Goal: Complete application form

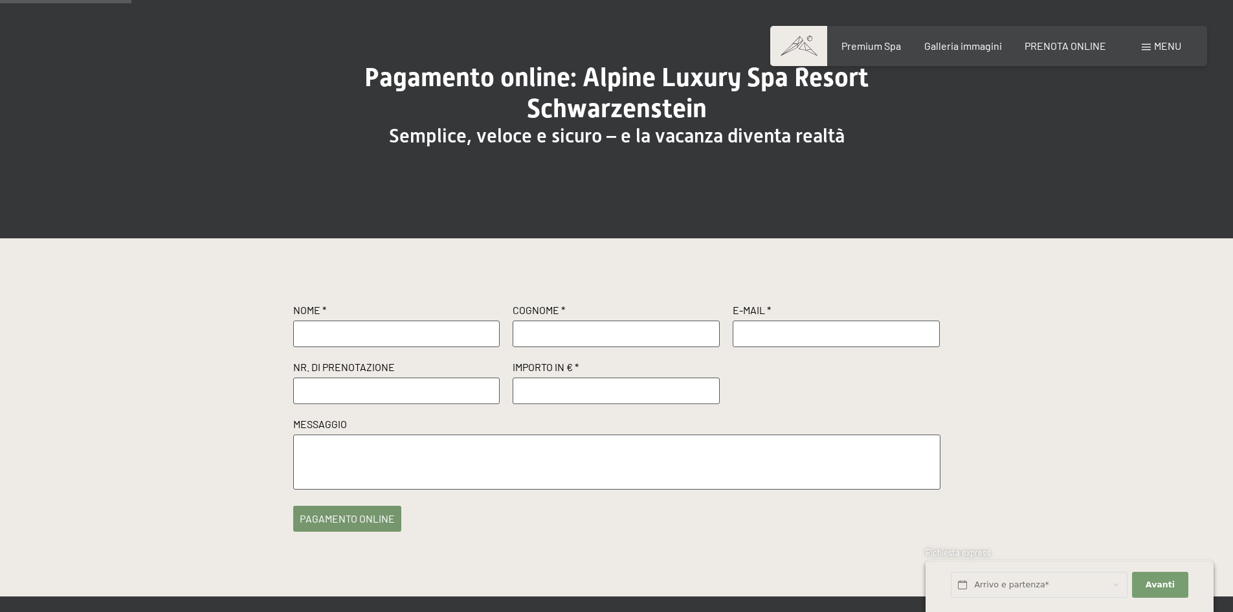
scroll to position [65, 0]
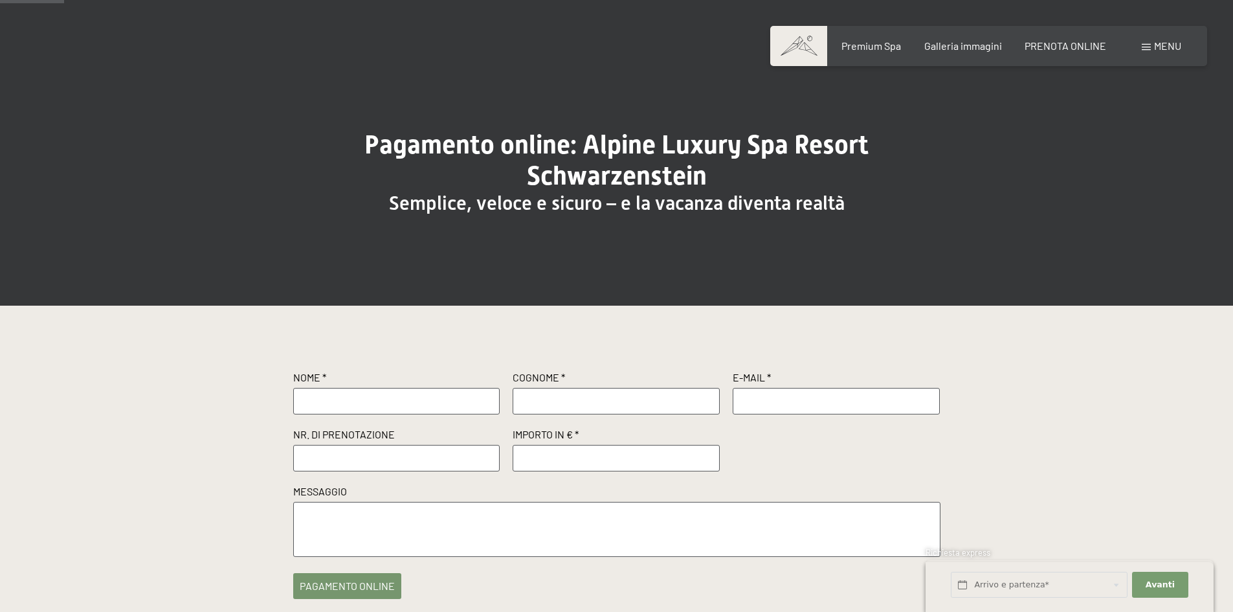
click at [412, 396] on input "text" at bounding box center [396, 401] width 207 height 26
type input "[PERSON_NAME]"
drag, startPoint x: 878, startPoint y: 404, endPoint x: 738, endPoint y: 396, distance: 140.0
click at [738, 396] on input "[EMAIL_ADDRESS][DOMAIN_NAME]" at bounding box center [836, 401] width 207 height 26
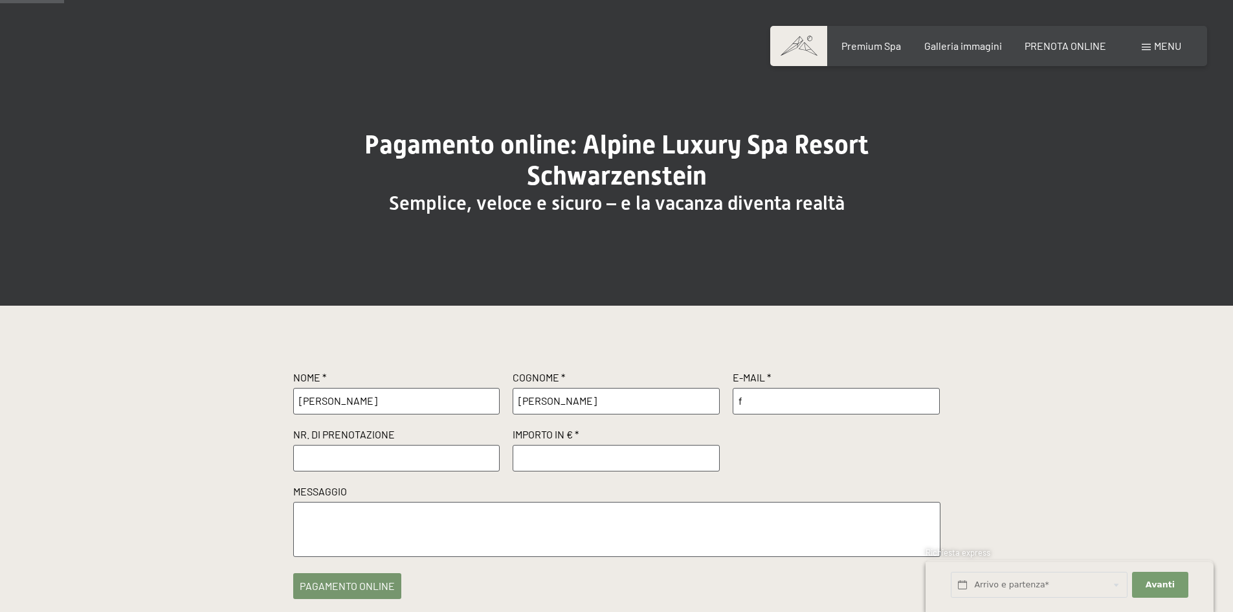
type input "[EMAIL_ADDRESS][DOMAIN_NAME]"
click at [404, 461] on input "text" at bounding box center [396, 458] width 207 height 26
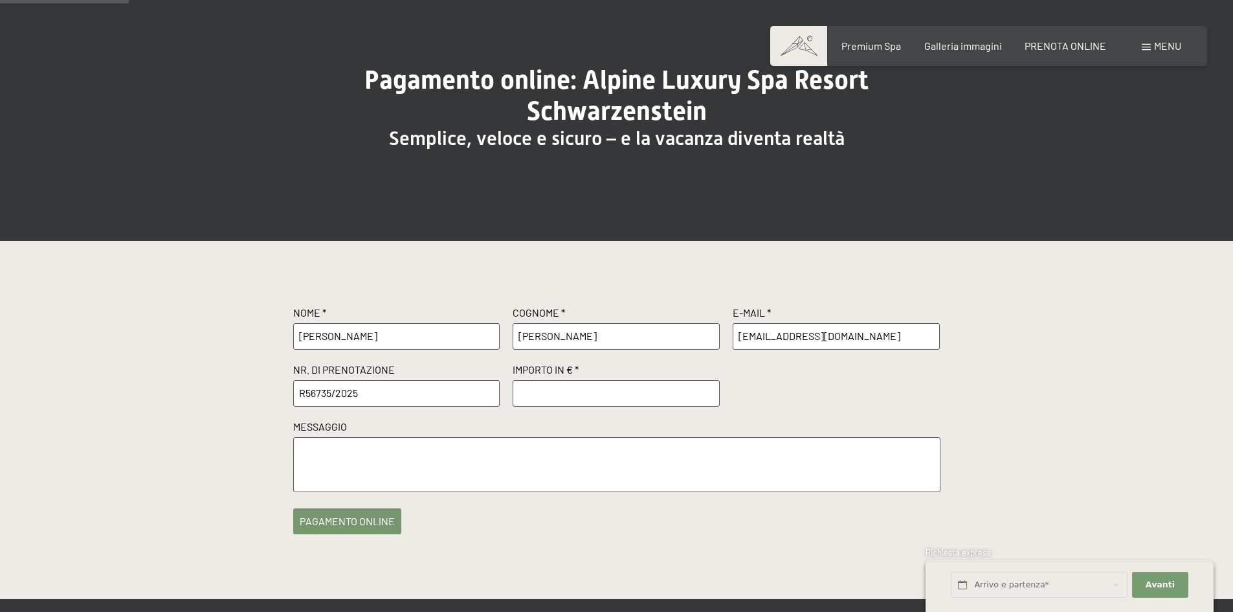
type input "R56735/2025"
click at [527, 397] on input "number" at bounding box center [616, 393] width 207 height 26
type input "500"
click at [330, 518] on button "pagamento online" at bounding box center [347, 518] width 108 height 26
